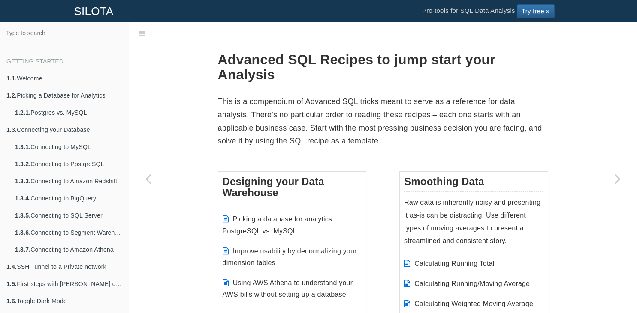
scroll to position [277, 0]
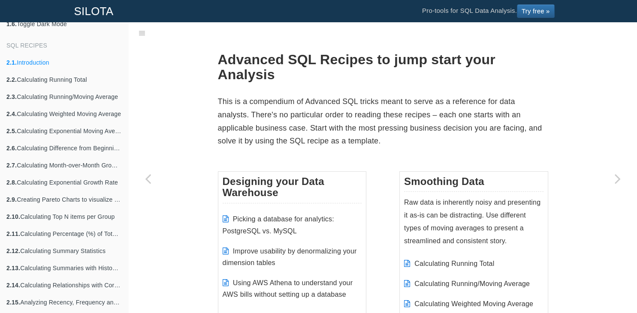
click at [39, 61] on link "2.1. Introduction" at bounding box center [64, 62] width 128 height 17
click at [297, 95] on p "This is a compendium of Advanced SQL tricks meant to serve as a reference for d…" at bounding box center [383, 121] width 330 height 52
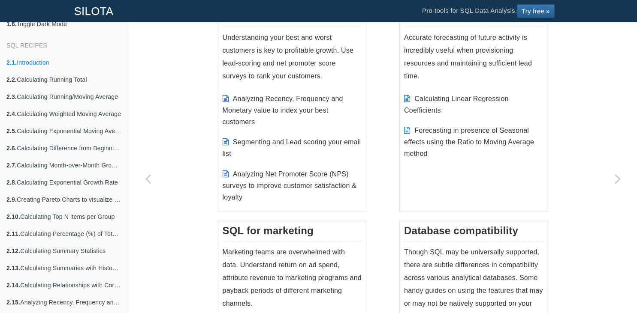
scroll to position [905, 0]
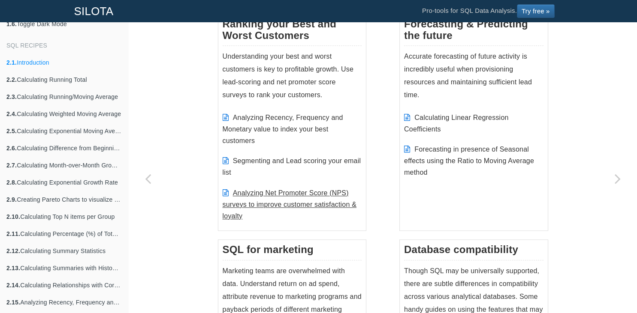
click at [286, 193] on link "Analyzing Net Promoter Score (NPS) surveys to improve customer satisfaction & l…" at bounding box center [289, 204] width 134 height 30
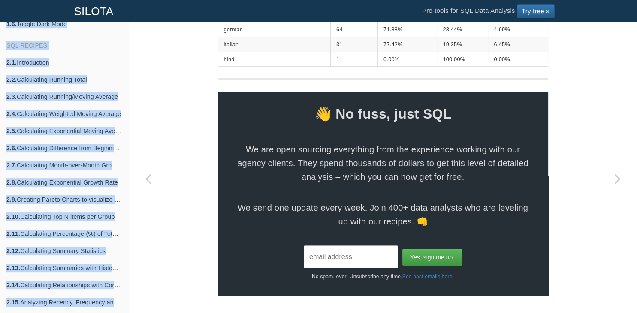
scroll to position [3981, 0]
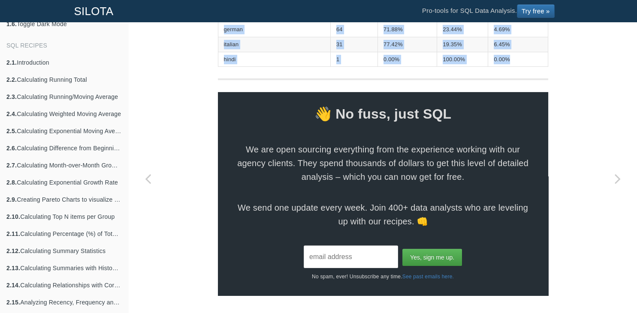
drag, startPoint x: 215, startPoint y: 123, endPoint x: 525, endPoint y: 61, distance: 316.5
copy section "8. Lore Ipsumdol si ame consectetur adip El sedd eius tem incid ut lab etdolore…"
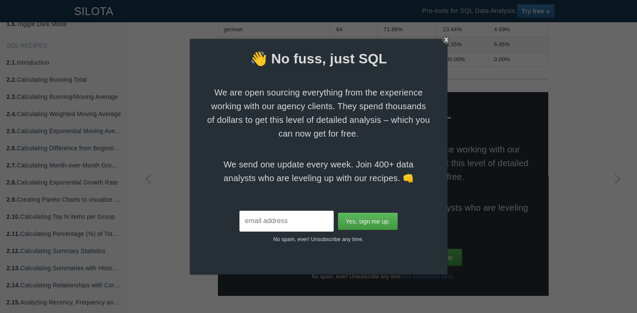
click at [447, 39] on div "X" at bounding box center [446, 40] width 9 height 9
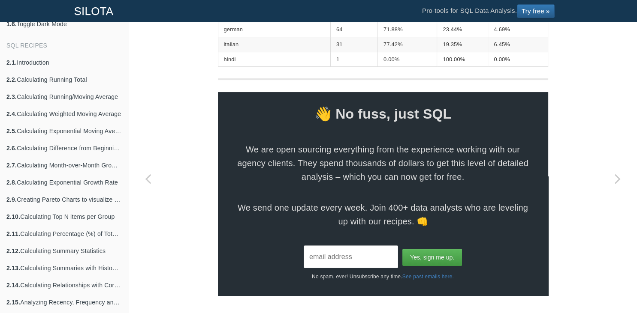
click at [378, 46] on td "77.42%" at bounding box center [407, 44] width 59 height 15
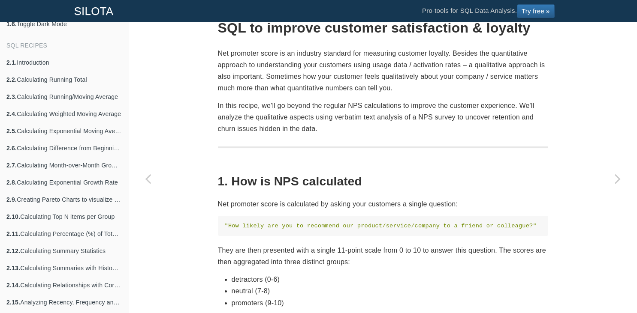
scroll to position [0, 0]
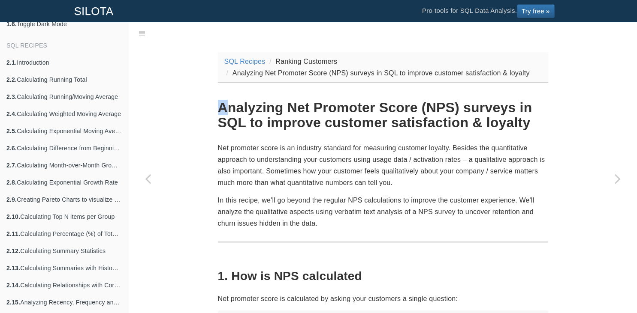
drag, startPoint x: 221, startPoint y: 107, endPoint x: 225, endPoint y: 113, distance: 7.6
click at [225, 113] on h1 "Analyzing Net Promoter Score (NPS) surveys in SQL to improve customer satisfact…" at bounding box center [383, 115] width 330 height 30
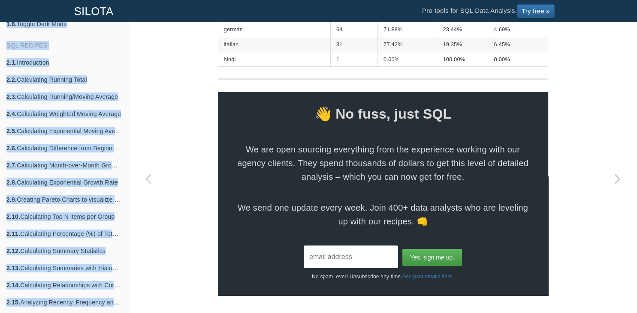
scroll to position [3981, 0]
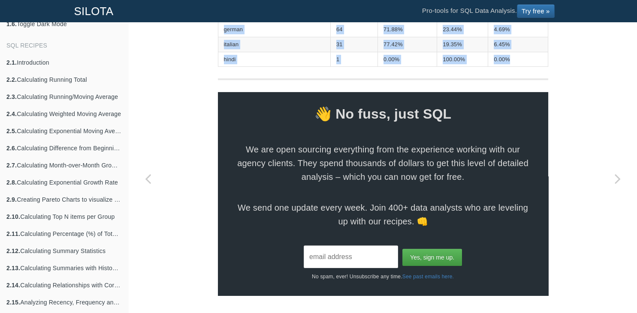
drag, startPoint x: 219, startPoint y: 109, endPoint x: 502, endPoint y: 57, distance: 288.0
copy section "Loremipsu Dol Sitametc Adipi (ELI) seddoei te INC ut laboree dolorema aliquaeni…"
click at [330, 59] on td "1" at bounding box center [353, 59] width 47 height 15
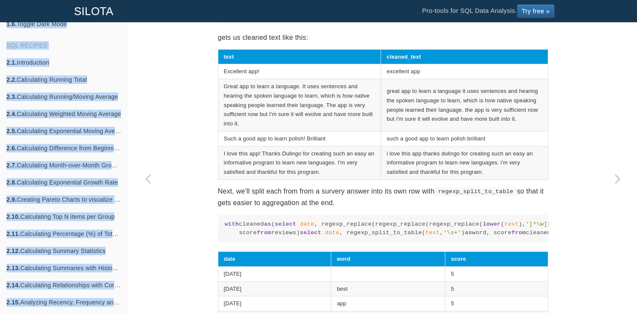
scroll to position [2275, 0]
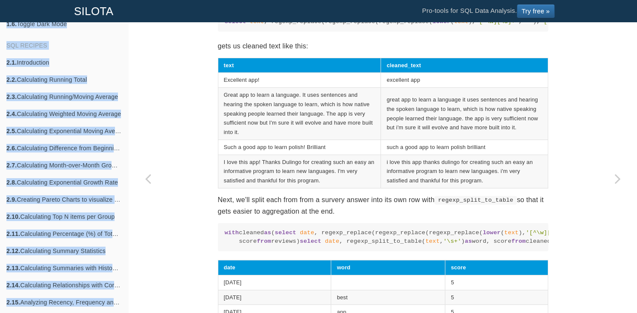
drag, startPoint x: 241, startPoint y: 201, endPoint x: 216, endPoint y: 66, distance: 137.7
copy section "5a. Cleaning the data The steps we'll use to clean the data is similar in scope…"
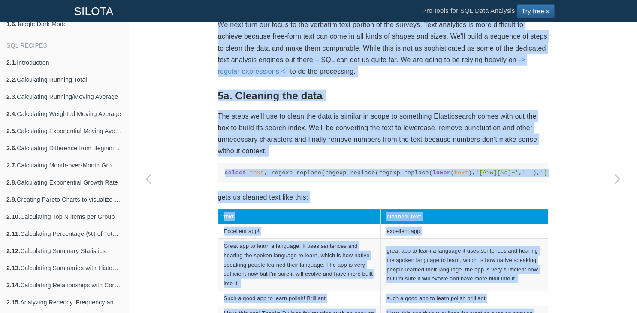
scroll to position [2118, 0]
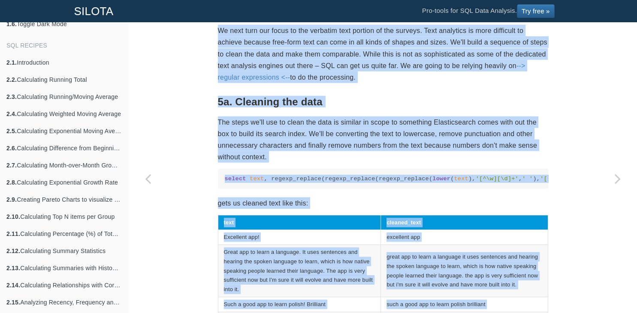
drag, startPoint x: 503, startPoint y: 161, endPoint x: 219, endPoint y: 123, distance: 287.2
copy section "8. Lore Ipsumdol si ame consectetur adip El sedd eius tem incid ut lab etdolore…"
click at [291, 15] on h2 "5. Text Analysis on the qualitative data" at bounding box center [383, 8] width 330 height 13
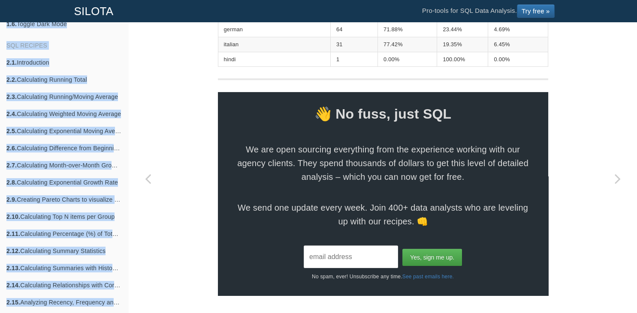
scroll to position [3823, 0]
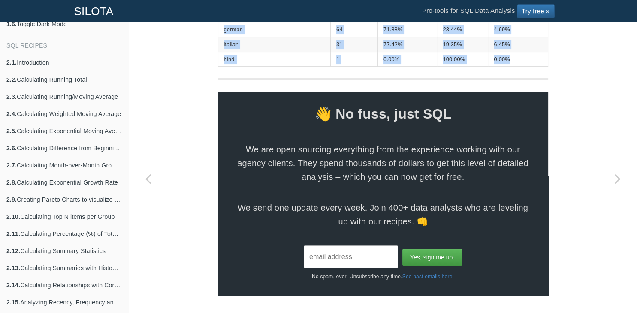
drag, startPoint x: 219, startPoint y: 126, endPoint x: 502, endPoint y: 217, distance: 297.8
copy section "8. Lore Ipsumdol si ame consectetur adip El sedd eius tem incid ut lab etdolore…"
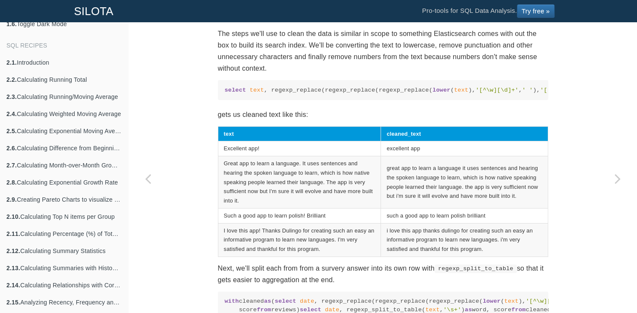
scroll to position [2218, 0]
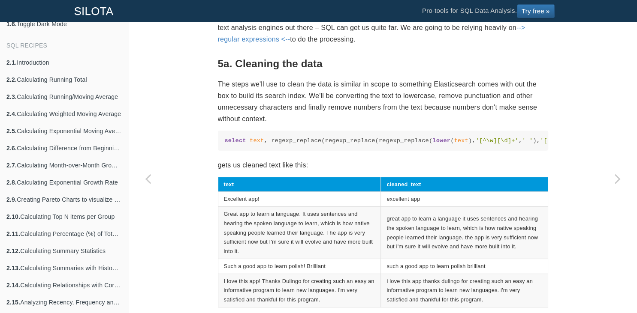
click at [284, 45] on p "We next turn our focus to the verbatim text portion of the surveys. Text analyt…" at bounding box center [383, 16] width 330 height 58
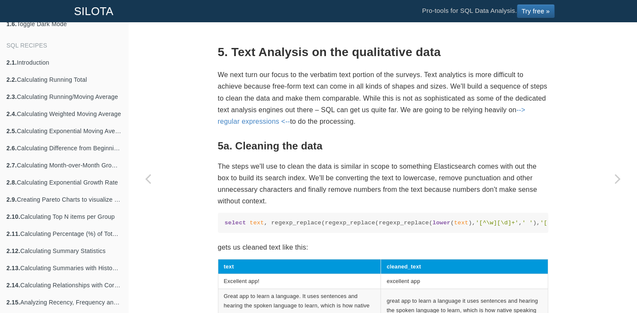
scroll to position [2094, 0]
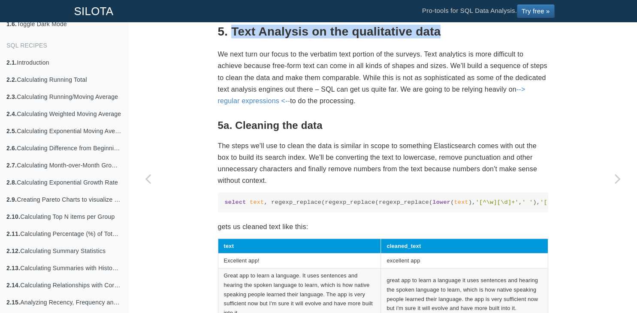
drag, startPoint x: 234, startPoint y: 152, endPoint x: 459, endPoint y: 150, distance: 225.0
click at [459, 39] on h2 "5. Text Analysis on the qualitative data" at bounding box center [383, 31] width 330 height 13
copy h2 "Text Analysis on the qualitative data"
click at [363, 39] on h2 "5. Text Analysis on the qualitative data" at bounding box center [383, 31] width 330 height 13
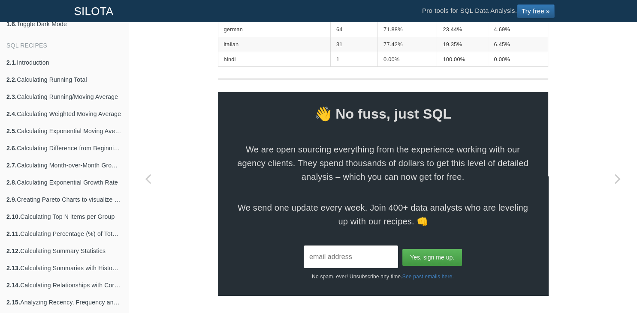
scroll to position [3884, 0]
click at [330, 37] on td "64" at bounding box center [353, 29] width 47 height 15
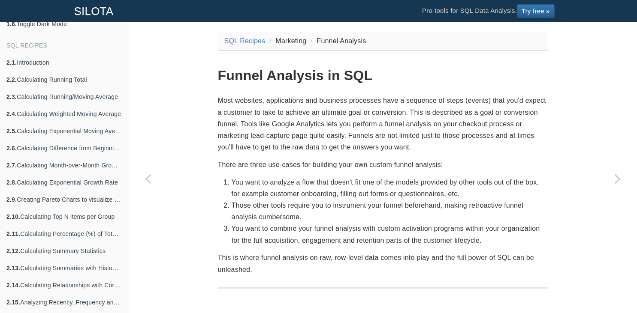
scroll to position [41, 0]
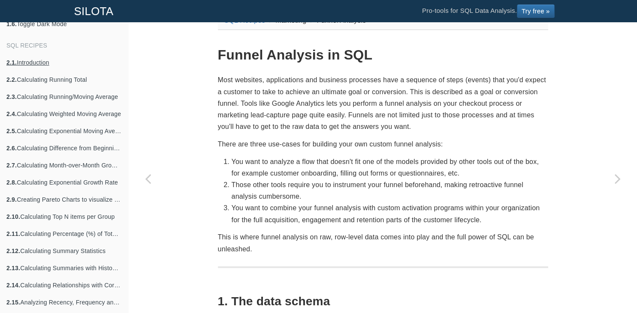
click at [43, 63] on link "2.1. Introduction" at bounding box center [64, 62] width 128 height 17
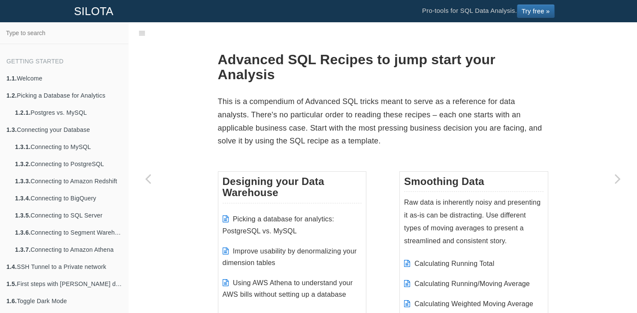
scroll to position [277, 0]
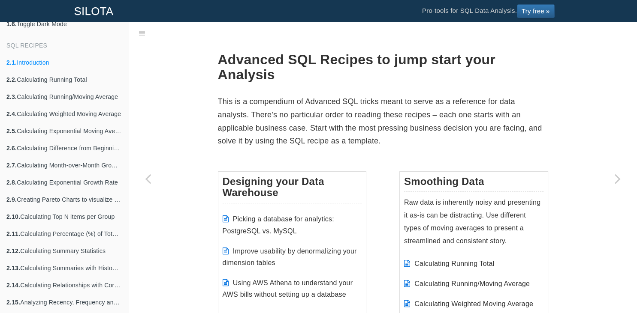
click at [328, 136] on p "This is a compendium of Advanced SQL tricks meant to serve as a reference for d…" at bounding box center [383, 121] width 330 height 52
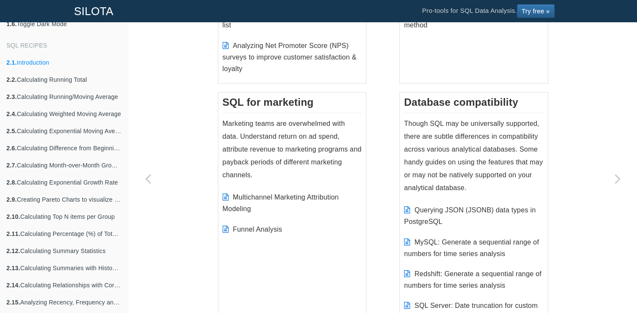
scroll to position [1049, 0]
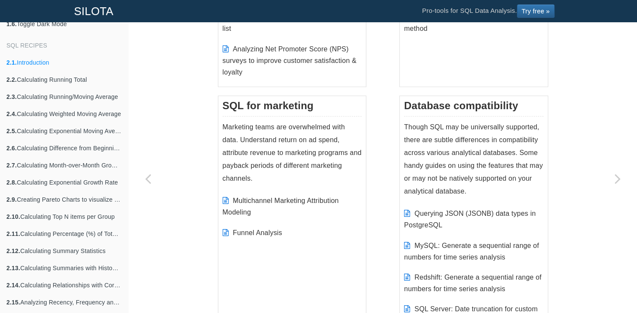
click at [303, 54] on li "Analyzing Net Promoter Score (NPS) surveys to improve customer satisfaction & l…" at bounding box center [291, 61] width 139 height 44
click at [304, 56] on link "Analyzing Net Promoter Score (NPS) surveys to improve customer satisfaction & l…" at bounding box center [289, 60] width 134 height 30
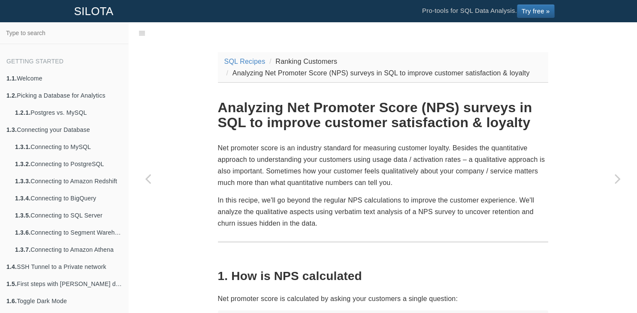
scroll to position [277, 0]
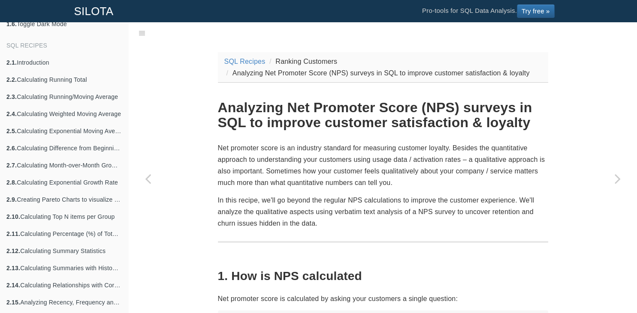
click at [276, 184] on p "Net promoter score is an industry standard for measuring customer loyalty. Besi…" at bounding box center [383, 165] width 330 height 47
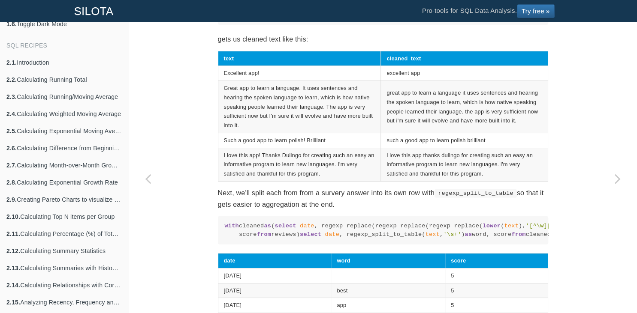
scroll to position [2284, 0]
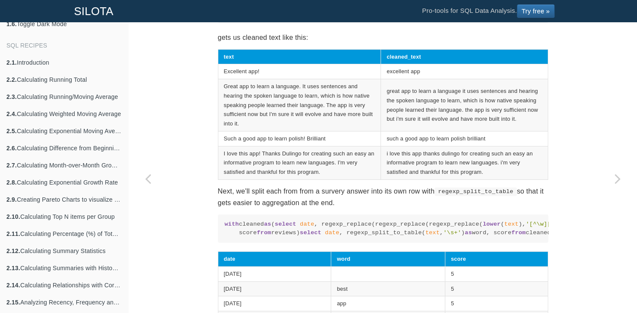
drag, startPoint x: 273, startPoint y: 159, endPoint x: 210, endPoint y: 128, distance: 69.8
click at [218, 23] on pre "select text , regexp_replace(regexp_replace(regexp_replace( lower ( text ), '[^…" at bounding box center [383, 13] width 330 height 20
copy code "select text , regexp_replace(regexp_replace(regexp_replace( lower ( text ), '[^…"
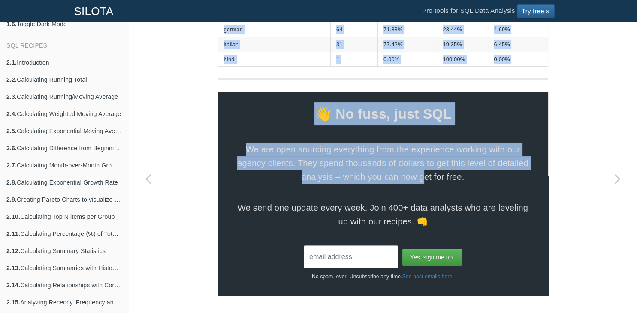
scroll to position [3967, 0]
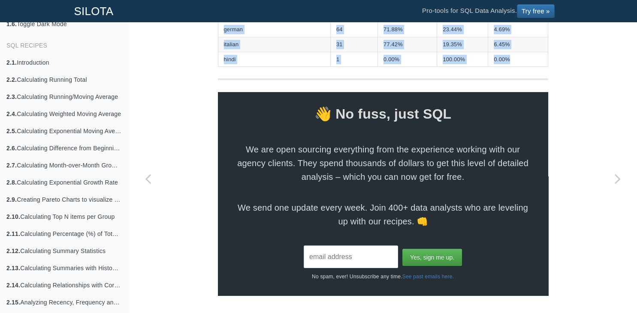
drag, startPoint x: 218, startPoint y: 52, endPoint x: 560, endPoint y: 79, distance: 343.5
copy section "5a. Cleaning the data The steps we'll use to clean the data is similar in scope…"
click at [330, 67] on td "1" at bounding box center [353, 59] width 47 height 15
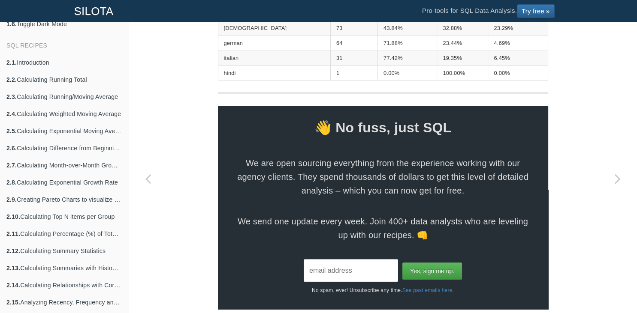
scroll to position [3343, 0]
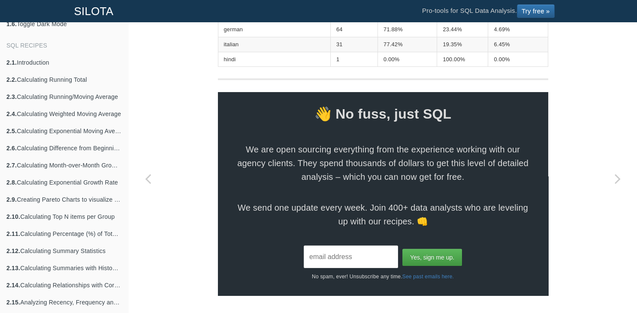
scroll to position [3714, 0]
click at [32, 63] on link "2.1. Introduction" at bounding box center [64, 62] width 128 height 17
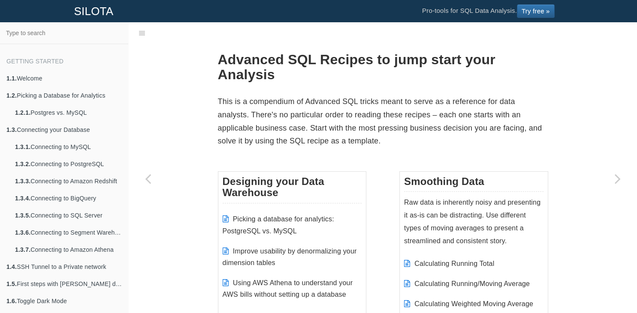
scroll to position [277, 0]
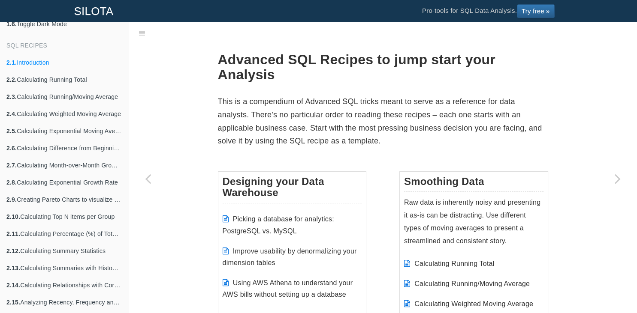
click at [252, 135] on p "This is a compendium of Advanced SQL tricks meant to serve as a reference for d…" at bounding box center [383, 121] width 330 height 52
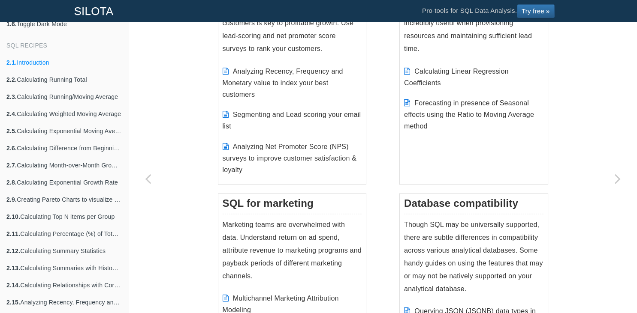
scroll to position [864, 0]
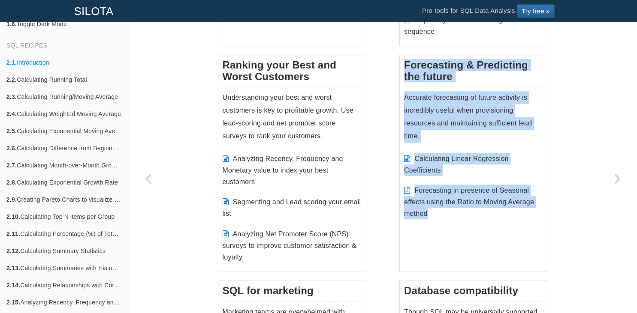
drag, startPoint x: 405, startPoint y: 62, endPoint x: 493, endPoint y: 220, distance: 181.1
click at [493, 220] on div "Forecasting & Predicting the future Accurate forecasting of future activity is …" at bounding box center [473, 163] width 149 height 217
copy div "Forecasting & Predicting the future Accurate forecasting of future activity is …"
click at [404, 77] on div "Forecasting & Predicting the future Accurate forecasting of future activity is …" at bounding box center [473, 163] width 149 height 217
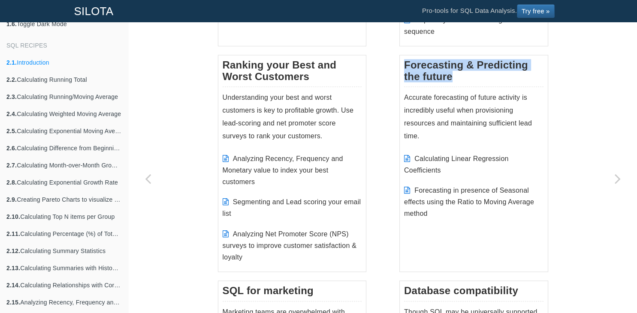
drag, startPoint x: 460, startPoint y: 76, endPoint x: 400, endPoint y: 64, distance: 60.8
click at [400, 64] on div "Forecasting & Predicting the future Accurate forecasting of future activity is …" at bounding box center [473, 163] width 149 height 217
copy h3 "Forecasting & Predicting the future"
click at [433, 156] on link "Calculating Linear Regression Coefficients" at bounding box center [456, 164] width 104 height 19
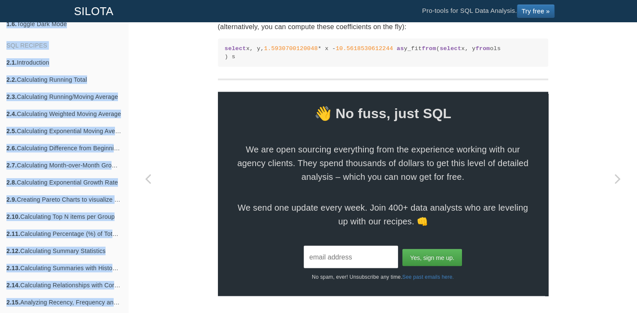
scroll to position [1492, 0]
drag, startPoint x: 220, startPoint y: 95, endPoint x: 431, endPoint y: 66, distance: 212.9
click at [431, 66] on pre "select x, y, 1.5930700120048 * x - 10.5618530612244 as y_fit from ( select x, y…" at bounding box center [383, 53] width 330 height 28
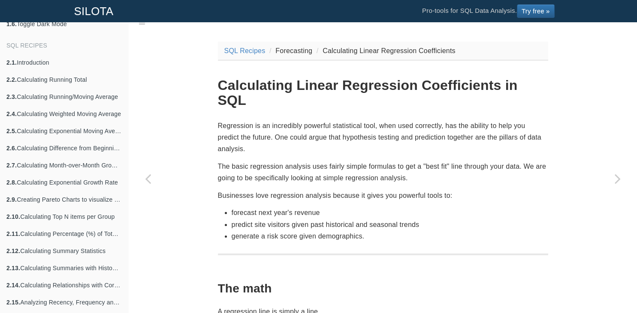
scroll to position [0, 0]
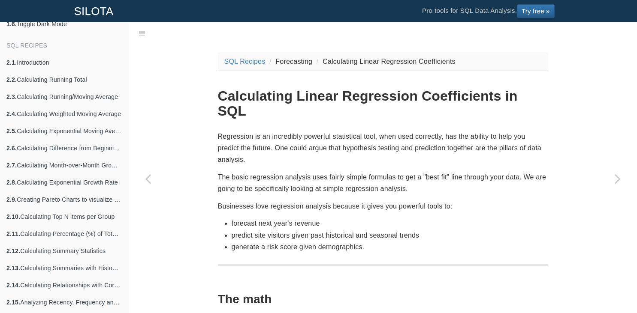
click at [276, 132] on p "Regression is an incredibly powerful statistical tool, when used correctly, has…" at bounding box center [383, 148] width 330 height 35
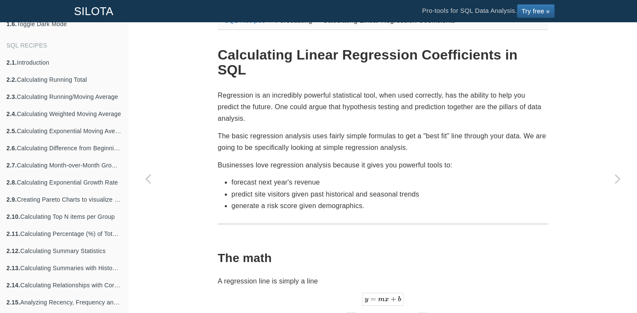
scroll to position [62, 0]
